Goal: Transaction & Acquisition: Obtain resource

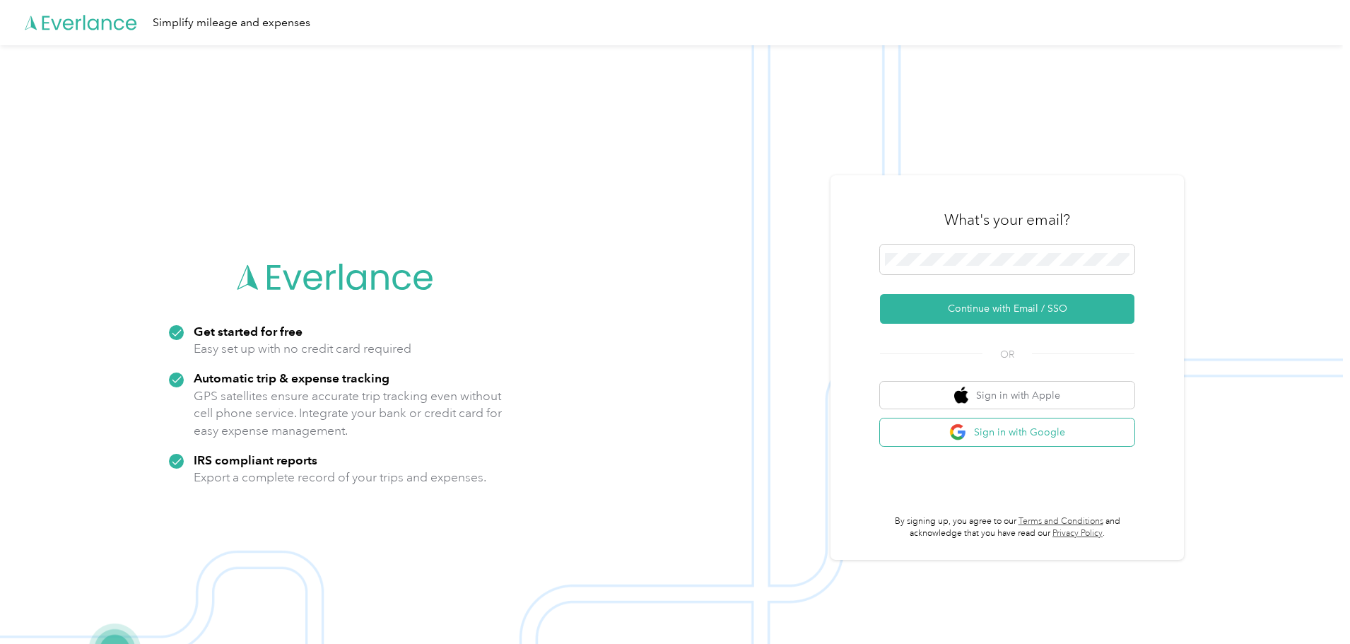
click at [1024, 434] on button "Sign in with Google" at bounding box center [1007, 433] width 255 height 28
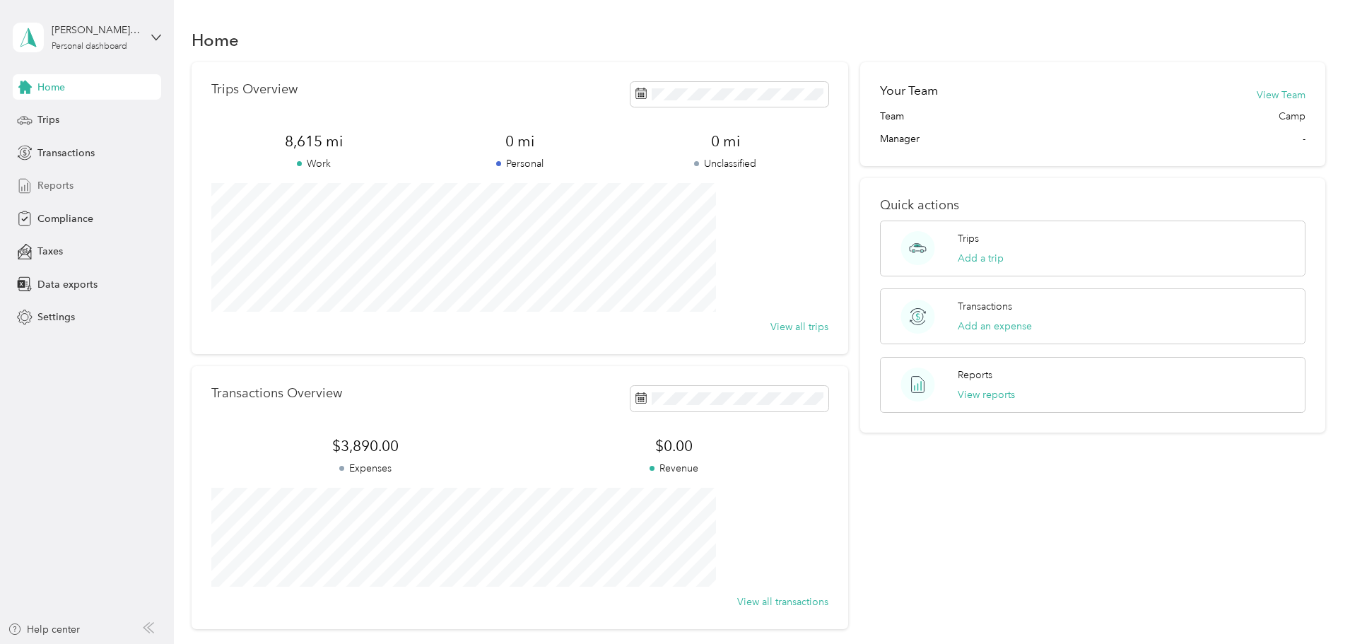
click at [73, 184] on div "Reports" at bounding box center [87, 185] width 148 height 25
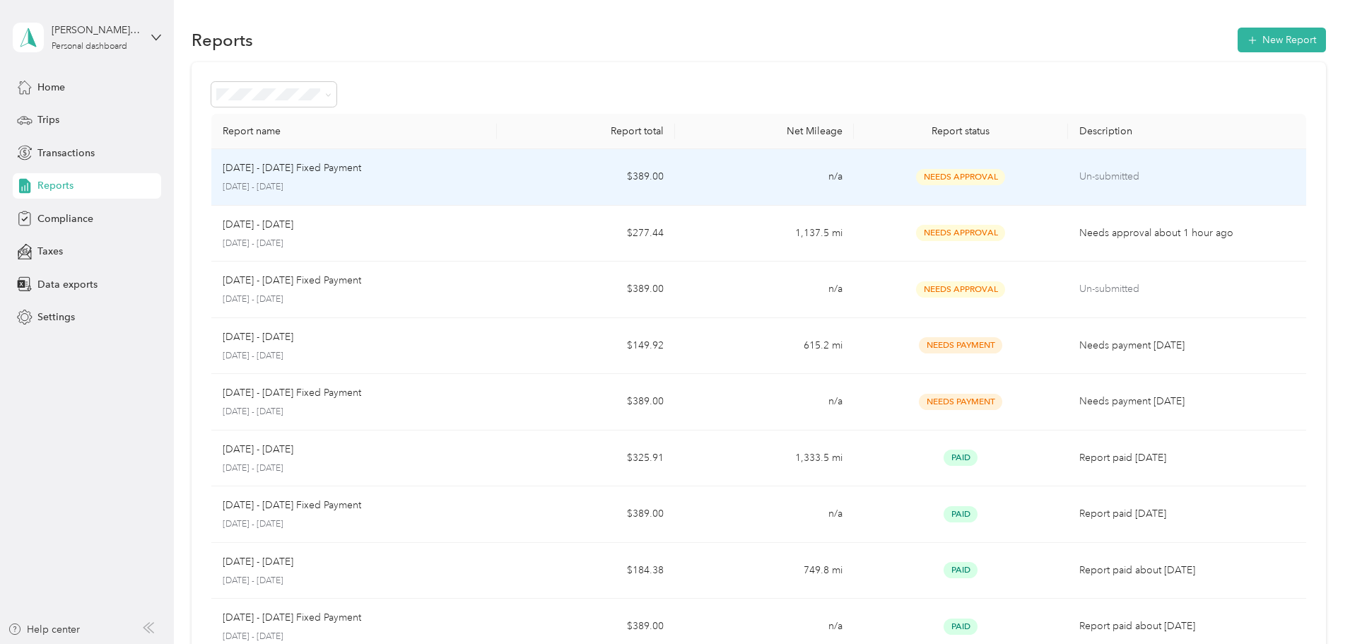
click at [1068, 165] on td "Un-submitted" at bounding box center [1187, 177] width 238 height 57
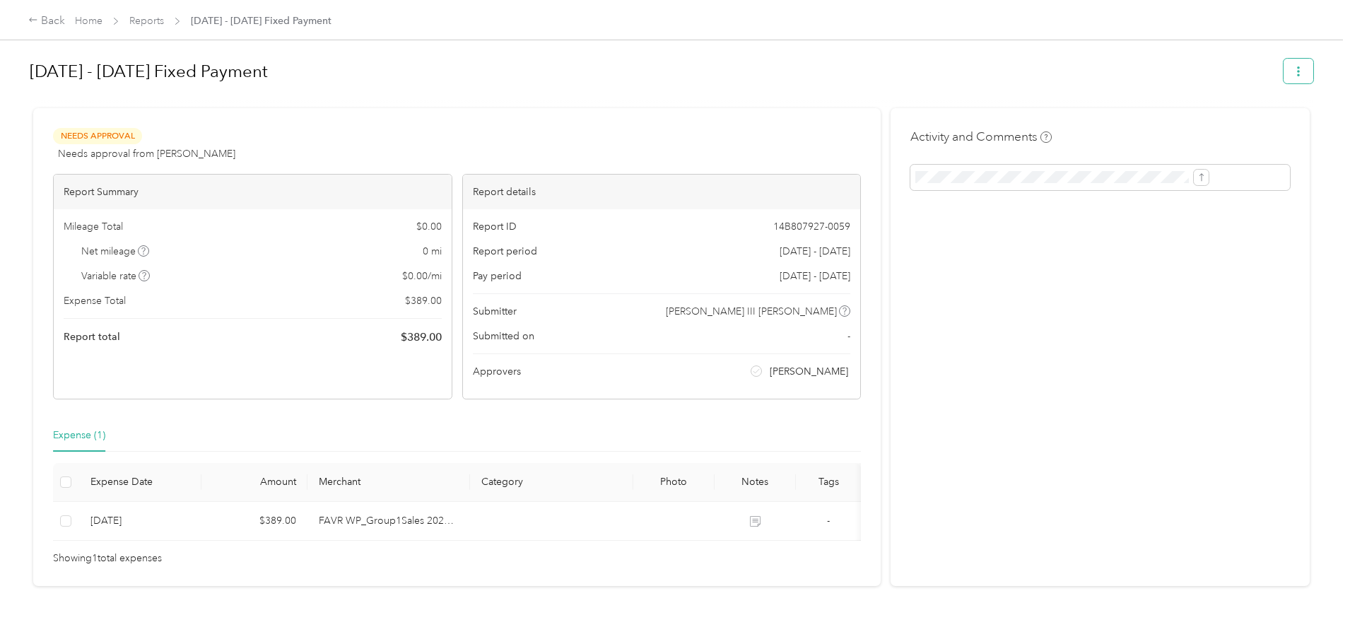
click at [1284, 63] on button "button" at bounding box center [1299, 71] width 30 height 25
click at [1143, 119] on span "Download" at bounding box center [1142, 123] width 47 height 15
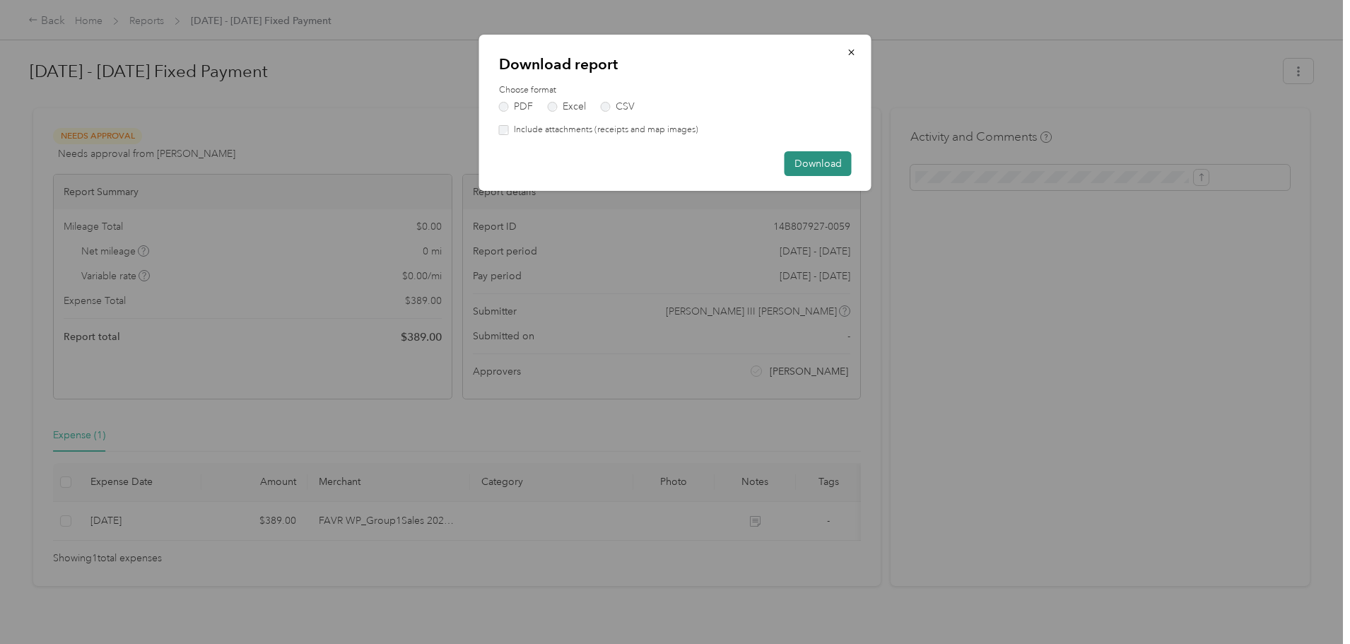
click at [808, 163] on button "Download" at bounding box center [818, 163] width 67 height 25
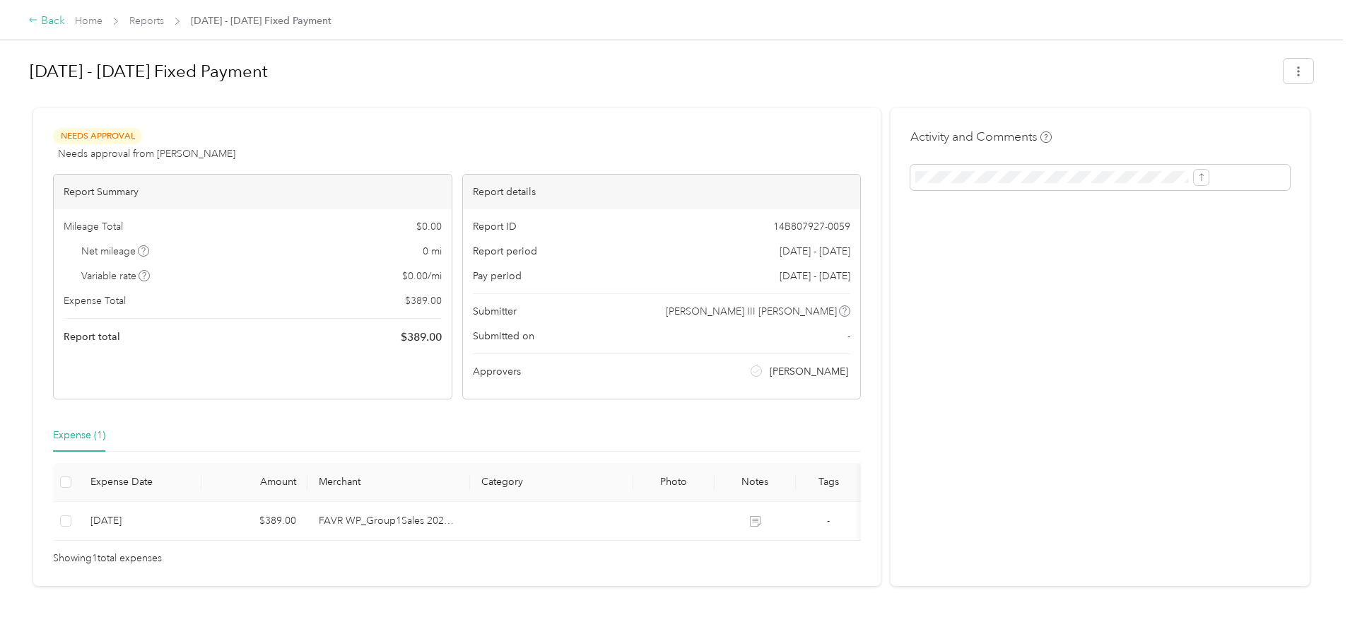
click at [38, 18] on icon at bounding box center [33, 20] width 10 height 10
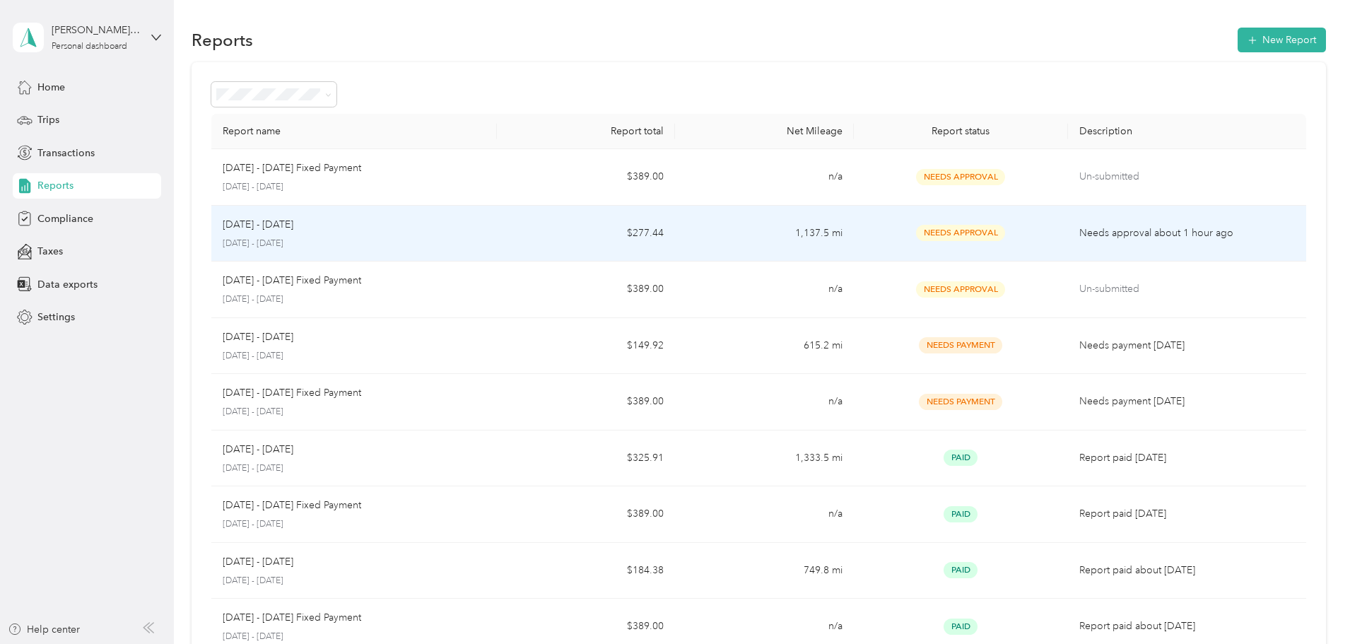
click at [1101, 232] on p "Needs approval about 1 hour ago" at bounding box center [1188, 234] width 216 height 16
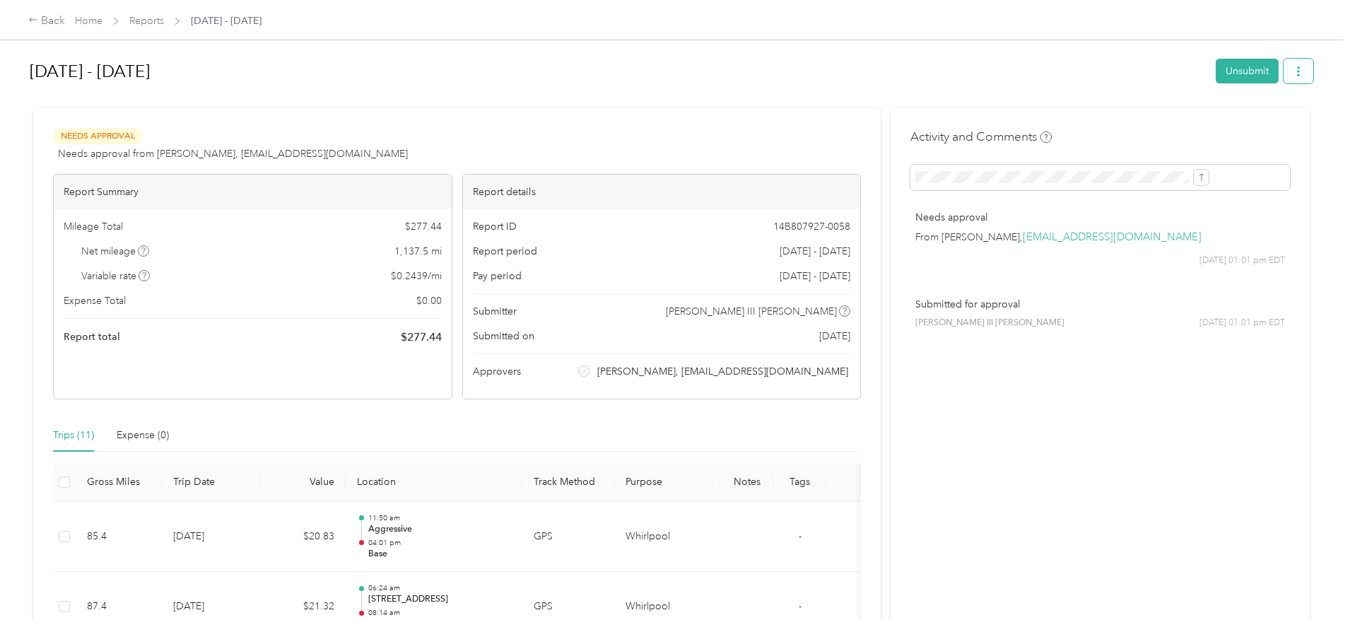
click at [1284, 69] on button "button" at bounding box center [1299, 71] width 30 height 25
click at [1135, 121] on span "Download" at bounding box center [1142, 123] width 47 height 15
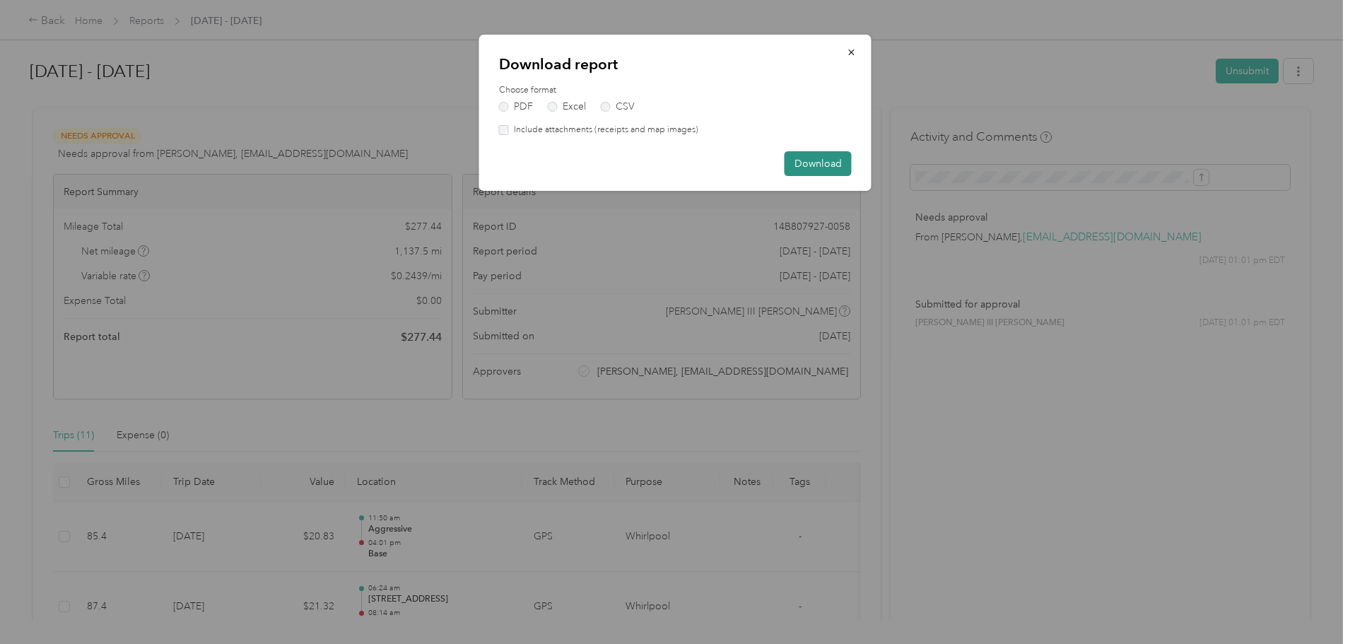
click at [814, 164] on button "Download" at bounding box center [818, 163] width 67 height 25
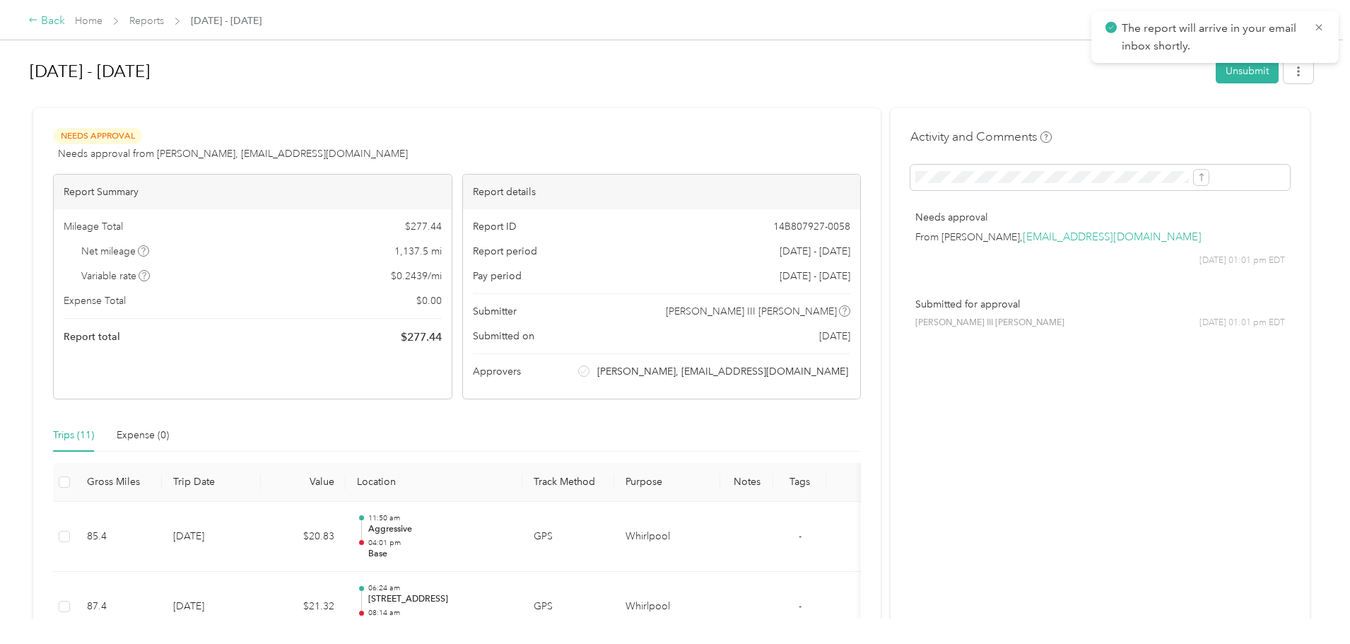
click at [37, 21] on icon at bounding box center [33, 20] width 8 height 4
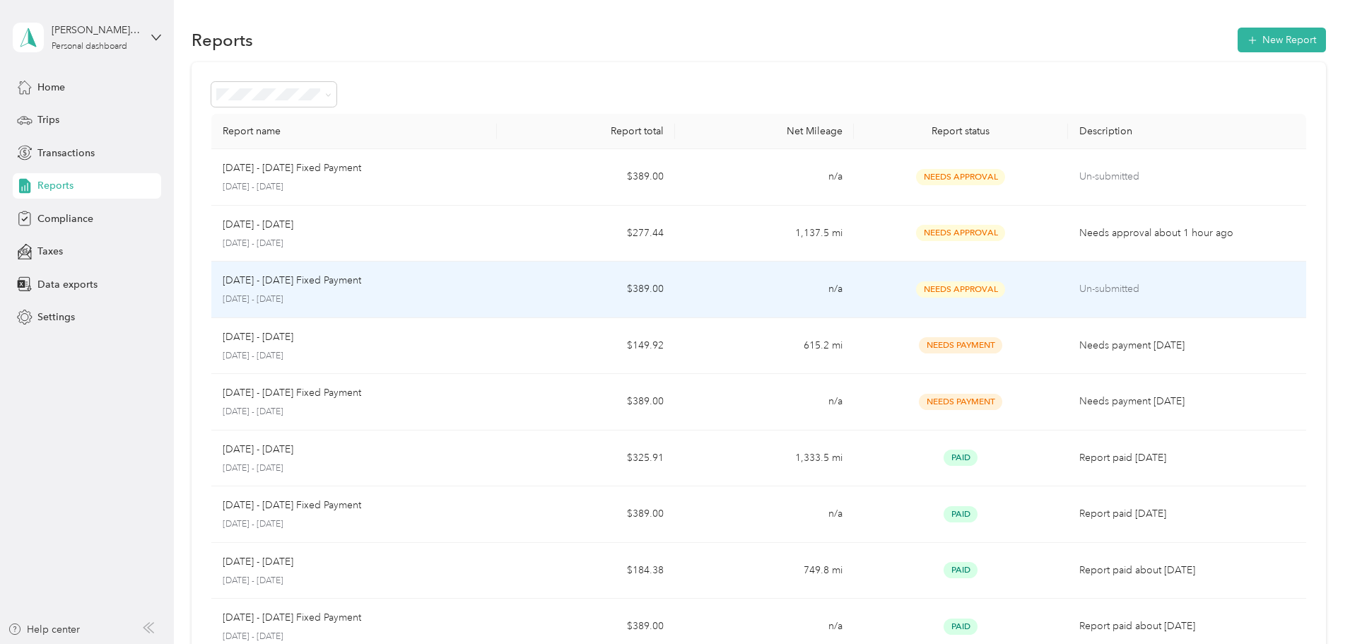
click at [1080, 292] on p "Un-submitted" at bounding box center [1188, 289] width 216 height 16
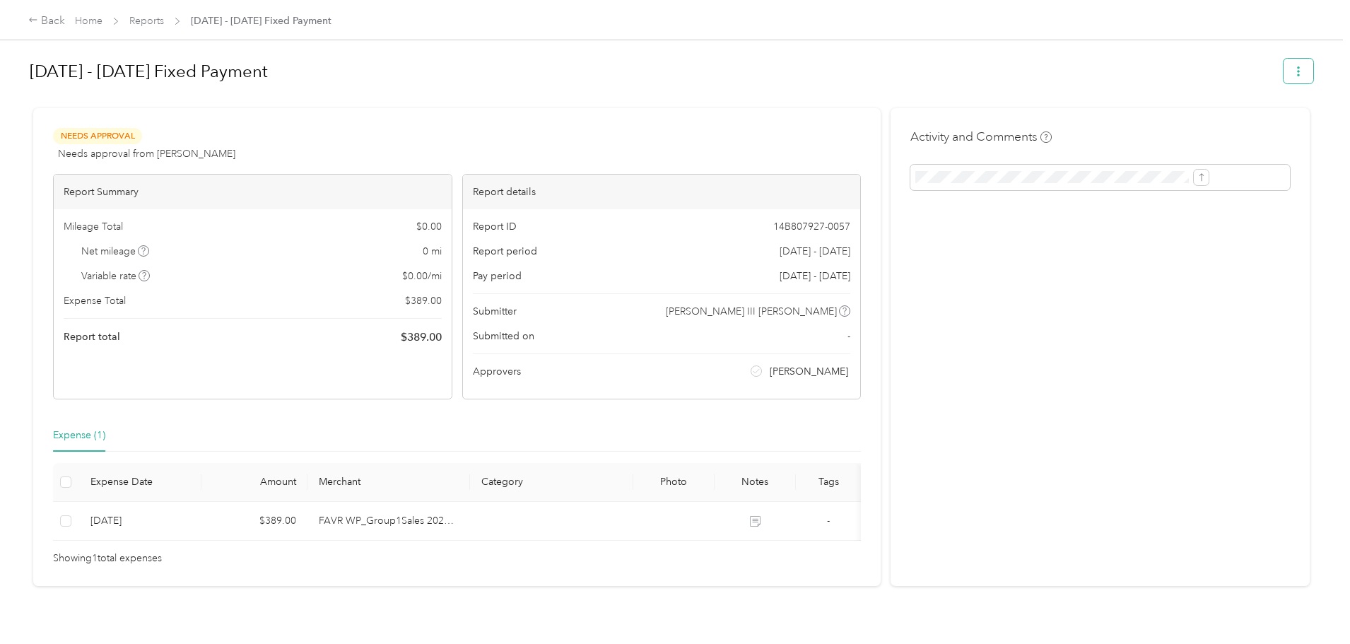
click at [1284, 71] on button "button" at bounding box center [1299, 71] width 30 height 25
click at [1136, 121] on span "Download" at bounding box center [1142, 123] width 47 height 15
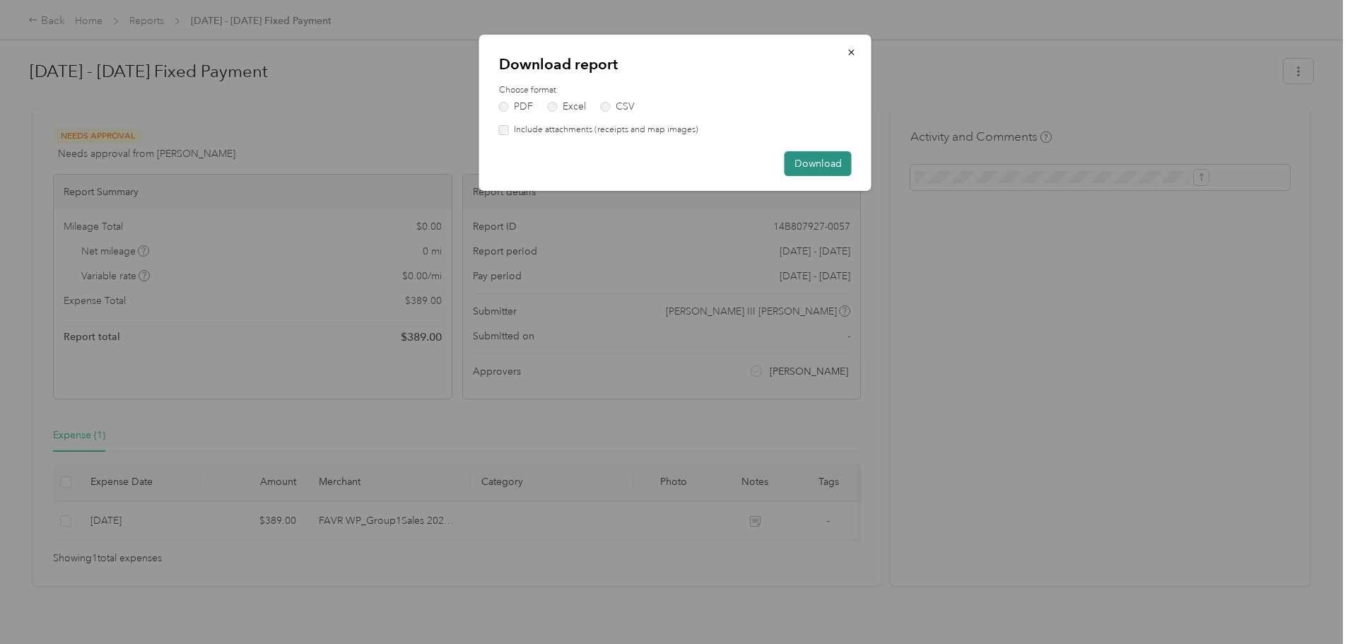
click at [811, 162] on button "Download" at bounding box center [818, 163] width 67 height 25
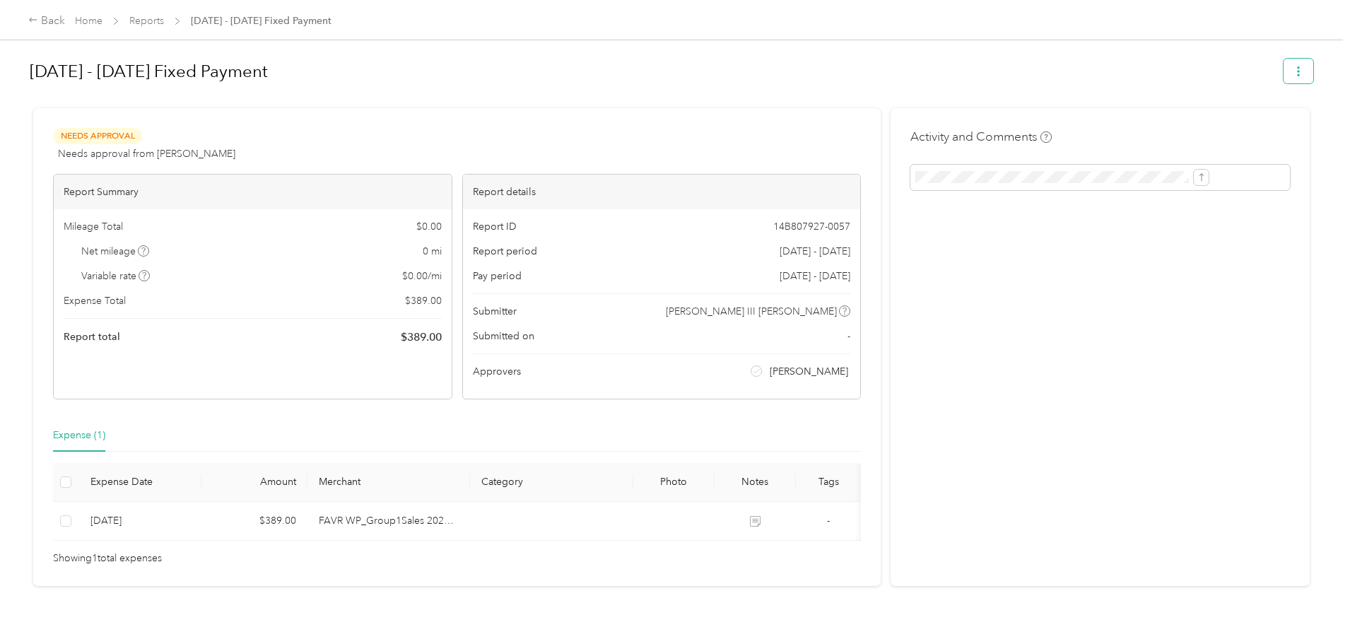
click at [1294, 71] on icon "button" at bounding box center [1299, 71] width 10 height 10
click at [65, 13] on div "Back" at bounding box center [46, 21] width 37 height 17
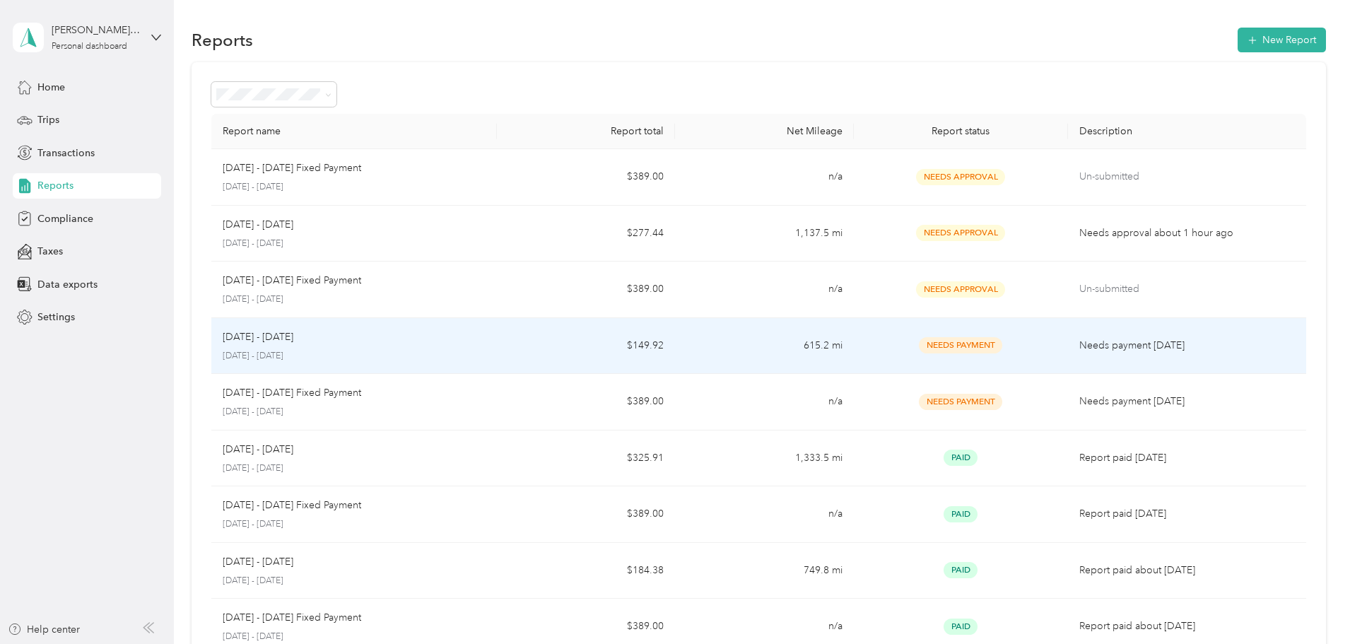
click at [1106, 338] on p "Needs payment [DATE]" at bounding box center [1188, 346] width 216 height 16
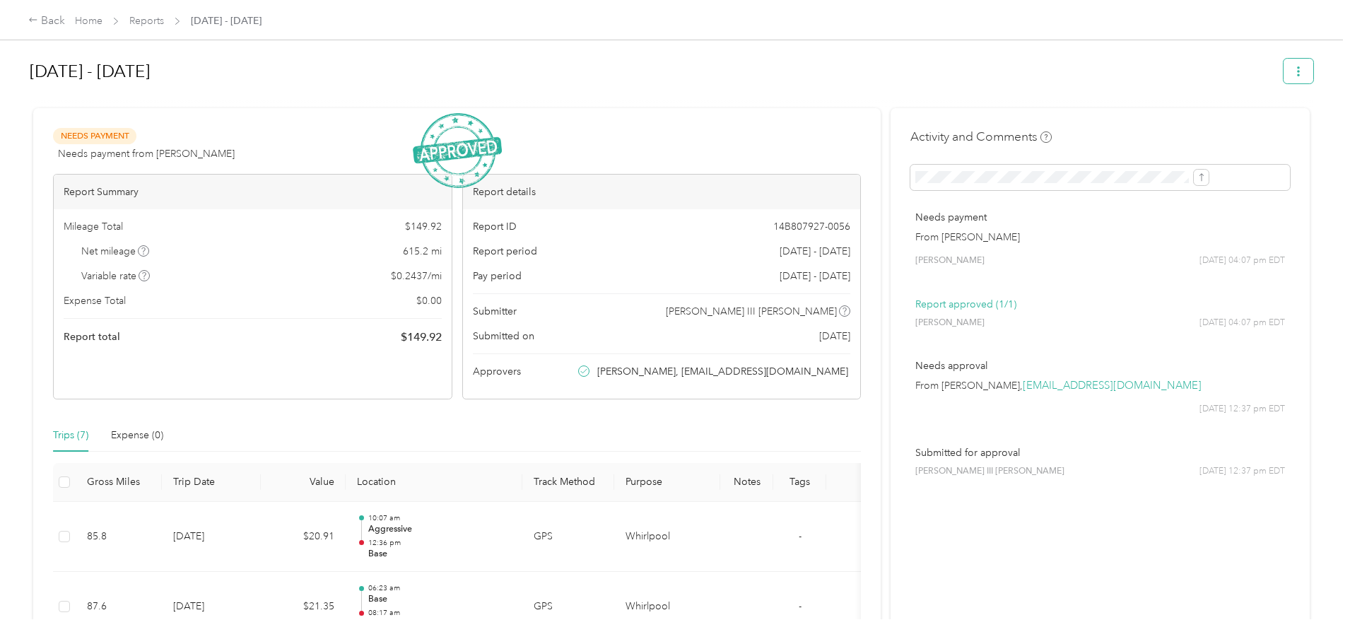
click at [1294, 70] on icon "button" at bounding box center [1299, 71] width 10 height 10
click at [1117, 120] on div "Download" at bounding box center [1146, 123] width 84 height 15
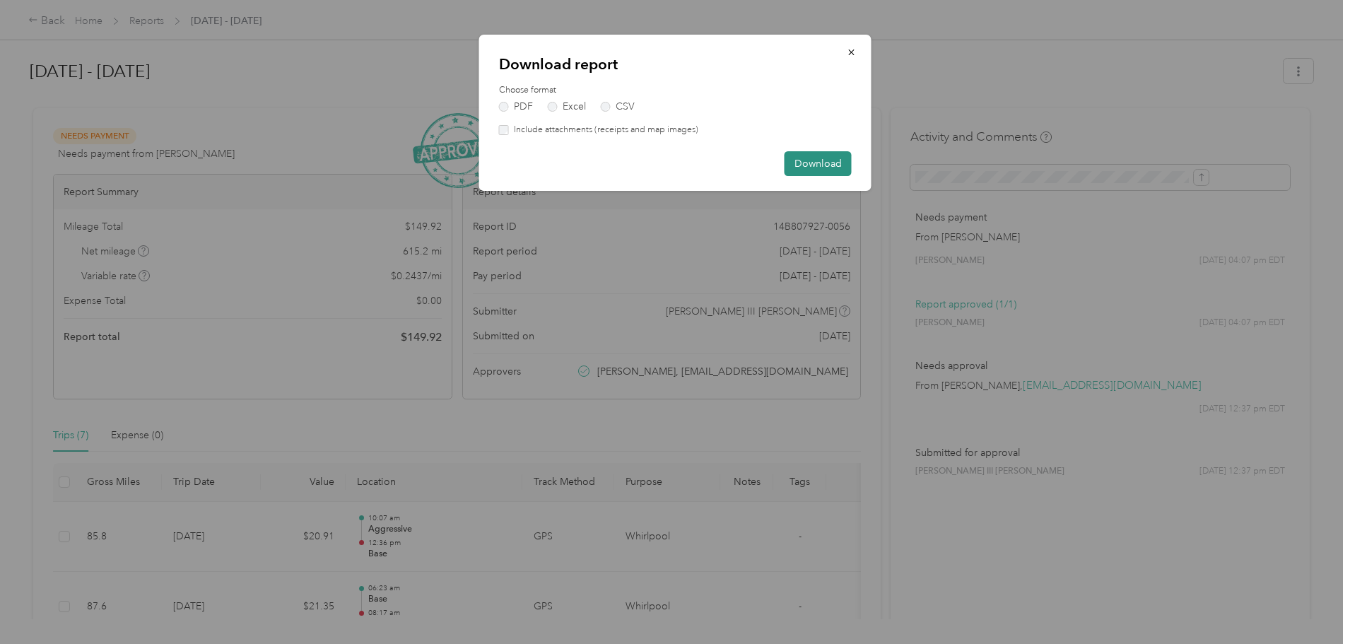
click at [812, 169] on button "Download" at bounding box center [818, 163] width 67 height 25
